Goal: Task Accomplishment & Management: Complete application form

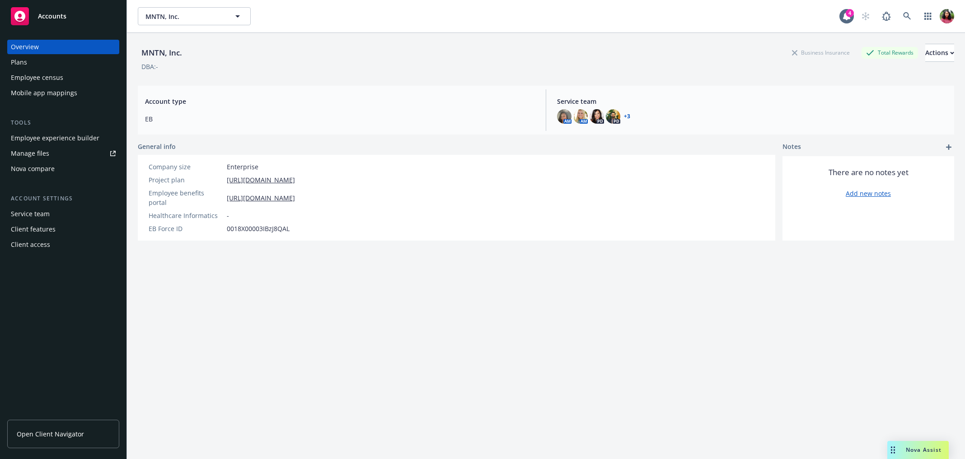
click at [41, 76] on div "Employee census" at bounding box center [37, 77] width 52 height 14
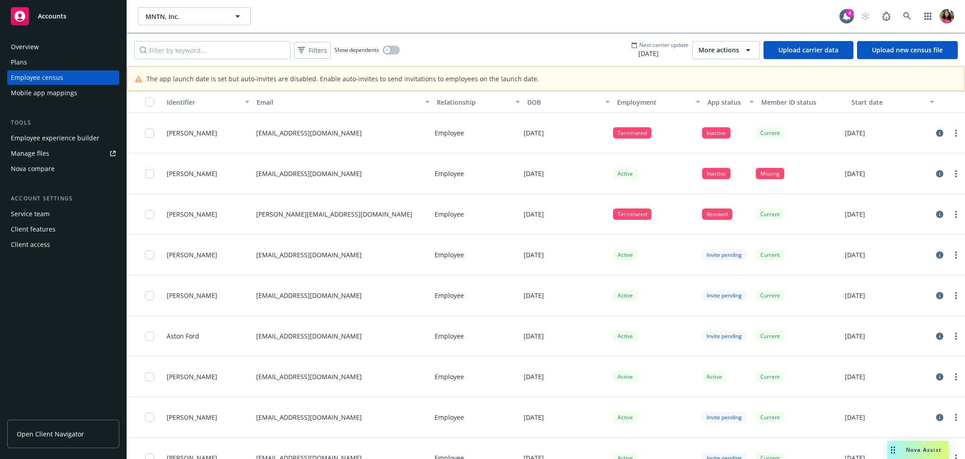
click at [815, 47] on link "Upload carrier data" at bounding box center [809, 50] width 90 height 18
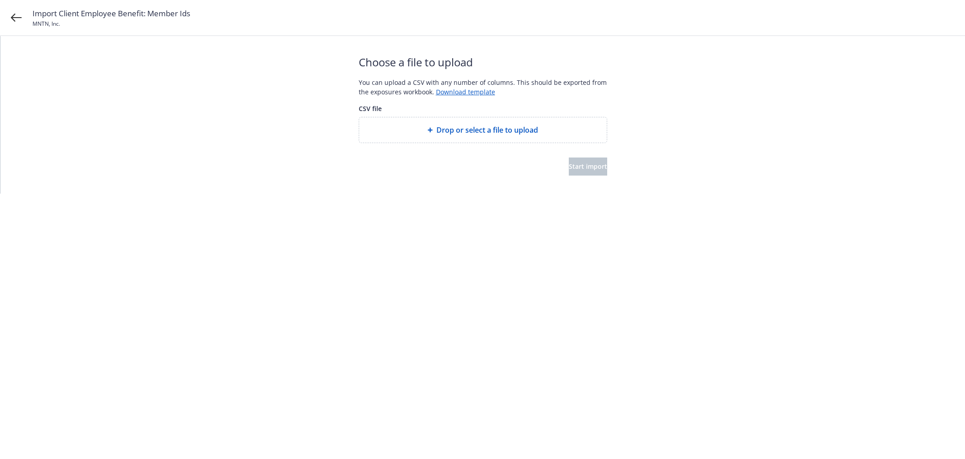
click at [490, 127] on span "Drop or select a file to upload" at bounding box center [487, 130] width 102 height 11
click at [569, 167] on button "Start import" at bounding box center [588, 167] width 38 height 18
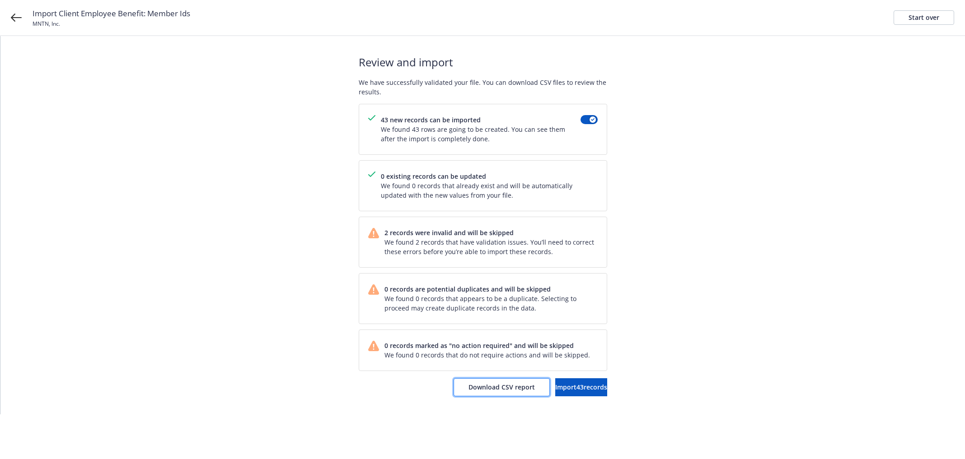
click at [474, 388] on span "Download CSV report" at bounding box center [502, 387] width 66 height 9
click at [555, 381] on button "Import 43 records" at bounding box center [581, 388] width 52 height 18
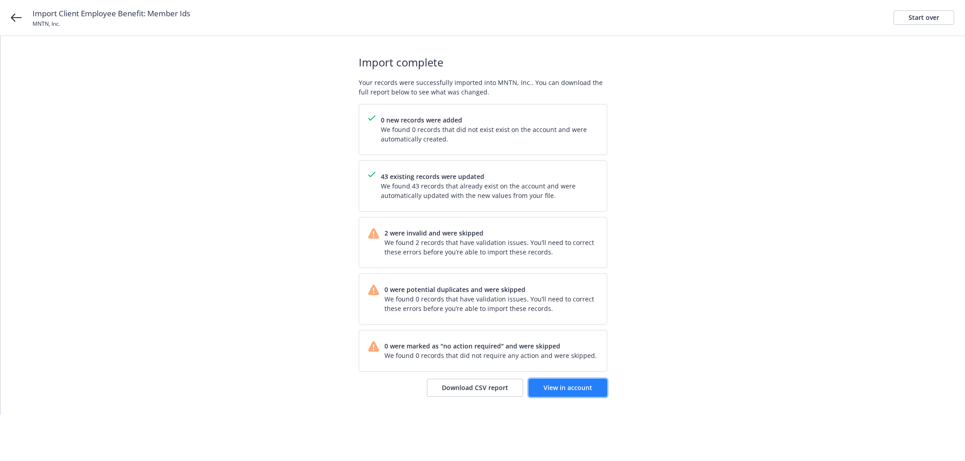
click at [562, 384] on span "View in account" at bounding box center [568, 387] width 49 height 9
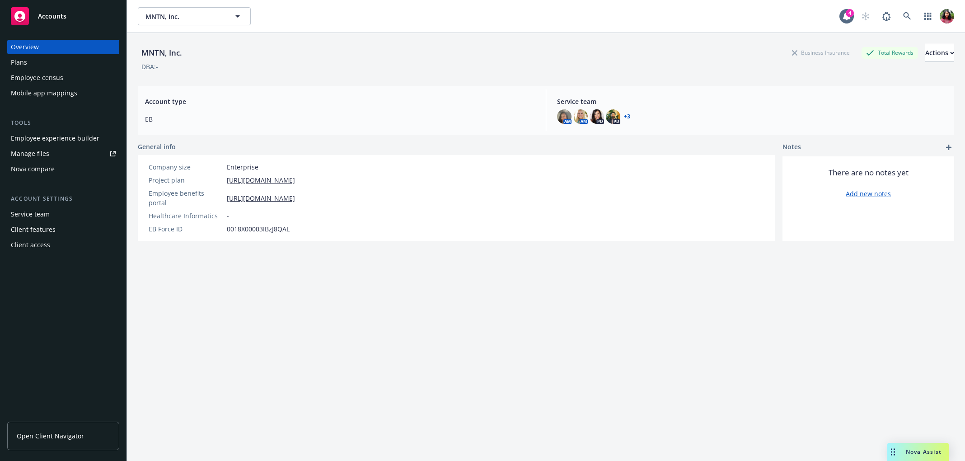
click at [53, 79] on div "Employee census" at bounding box center [37, 77] width 52 height 14
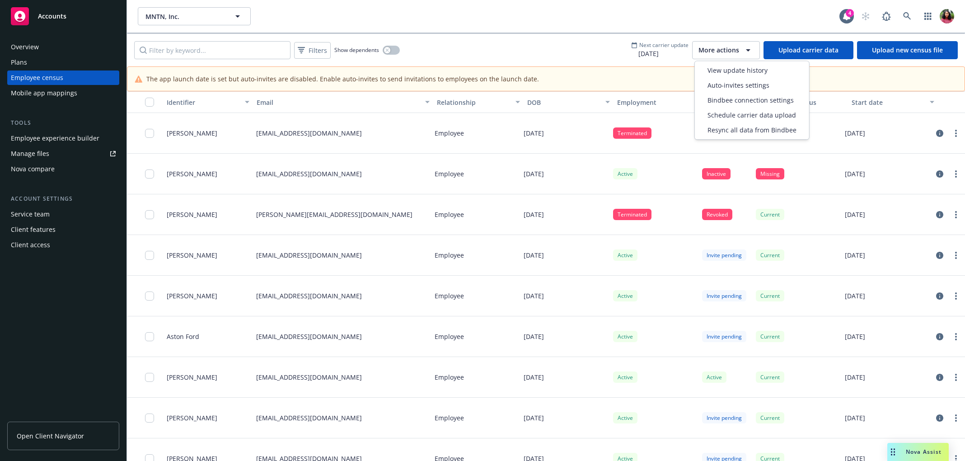
click at [722, 47] on span "More actions" at bounding box center [718, 50] width 41 height 9
click at [665, 18] on div "MNTN, Inc. MNTN, Inc." at bounding box center [489, 16] width 702 height 18
click at [752, 48] on icon "button" at bounding box center [748, 50] width 11 height 11
click at [749, 71] on span "View update history" at bounding box center [738, 70] width 60 height 9
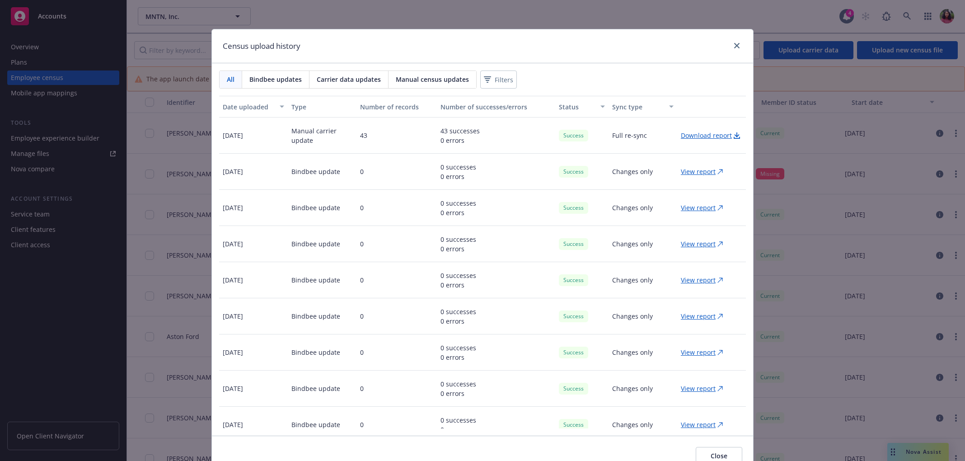
click at [361, 82] on span "Carrier data updates" at bounding box center [349, 79] width 64 height 9
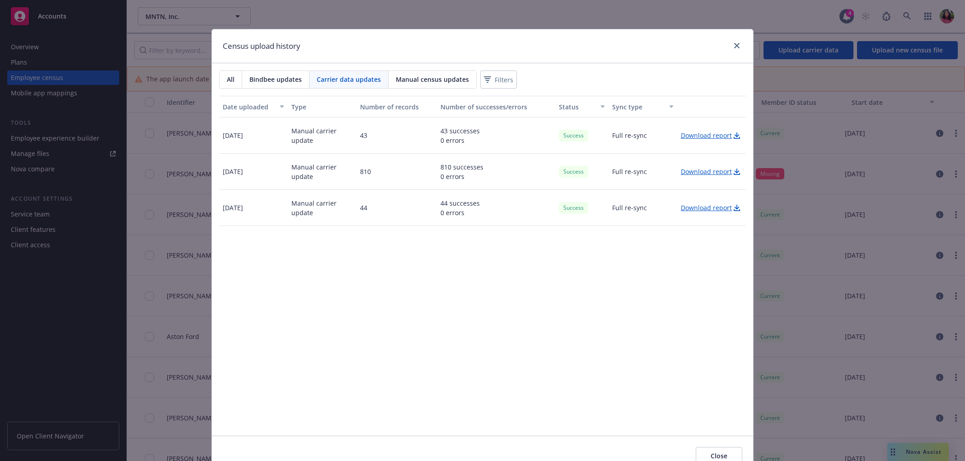
click at [281, 76] on span "Bindbee updates" at bounding box center [275, 79] width 52 height 9
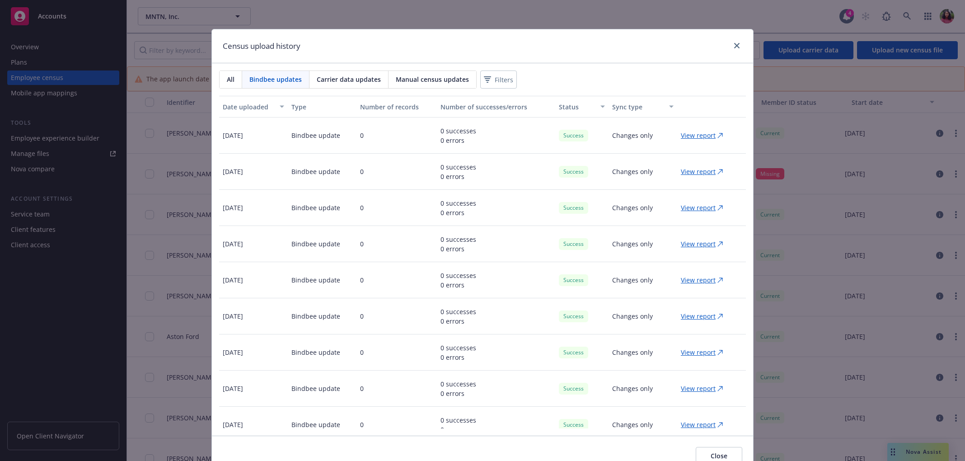
click at [619, 12] on div "Census upload history All Bindbee updates Carrier data updates Manual census up…" at bounding box center [482, 230] width 965 height 461
click at [737, 46] on icon "close" at bounding box center [736, 45] width 5 height 5
